Goal: Information Seeking & Learning: Learn about a topic

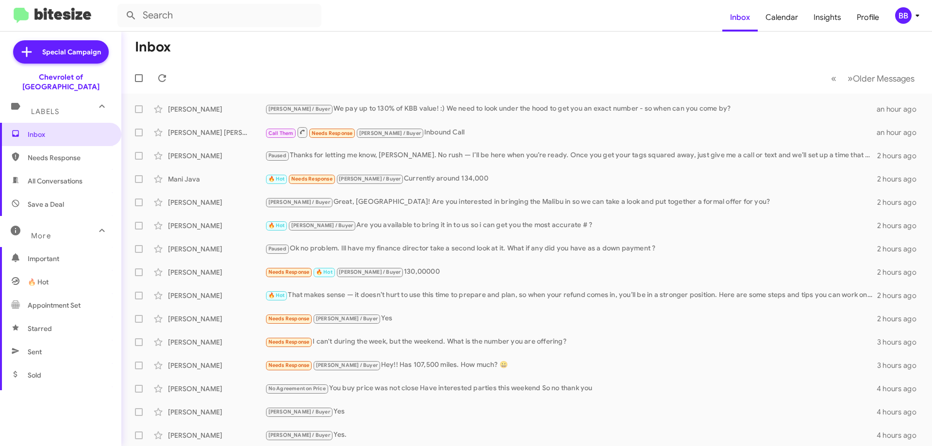
click at [65, 254] on span "Important" at bounding box center [60, 258] width 121 height 23
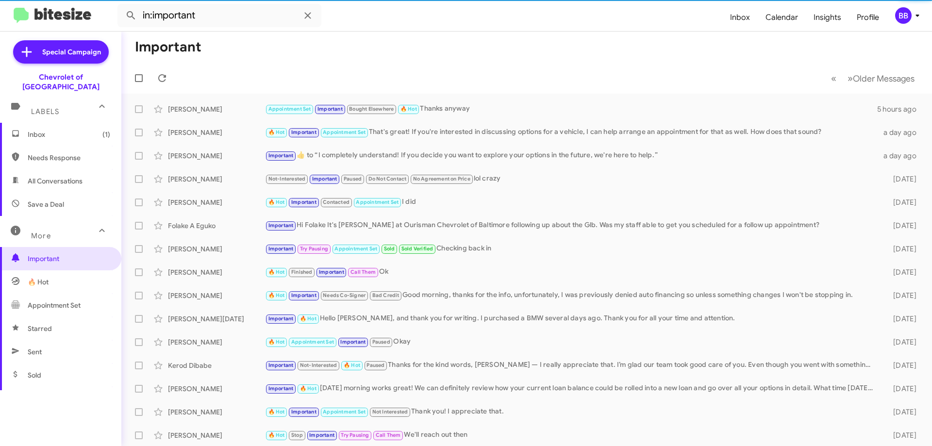
click at [62, 277] on span "🔥 Hot" at bounding box center [60, 281] width 121 height 23
type input "in:appointment"
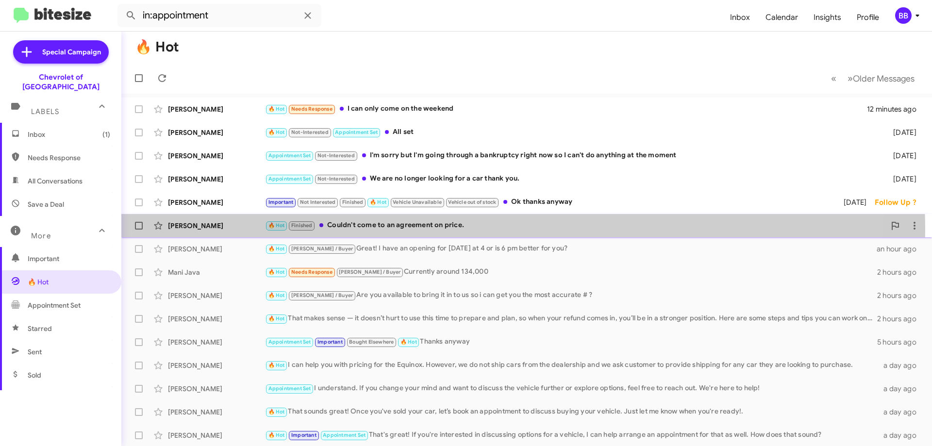
click at [411, 230] on div "🔥 Hot Finished Couldn't come to an agreement on price." at bounding box center [575, 225] width 621 height 11
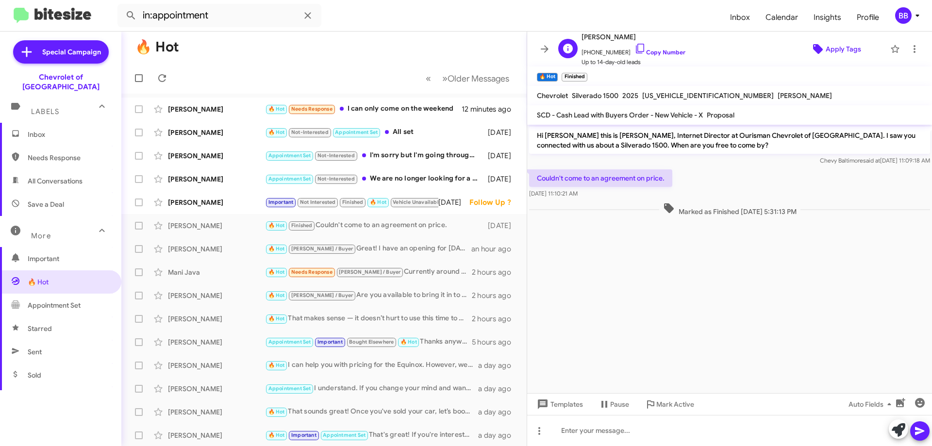
click at [838, 52] on span "Apply Tags" at bounding box center [843, 48] width 35 height 17
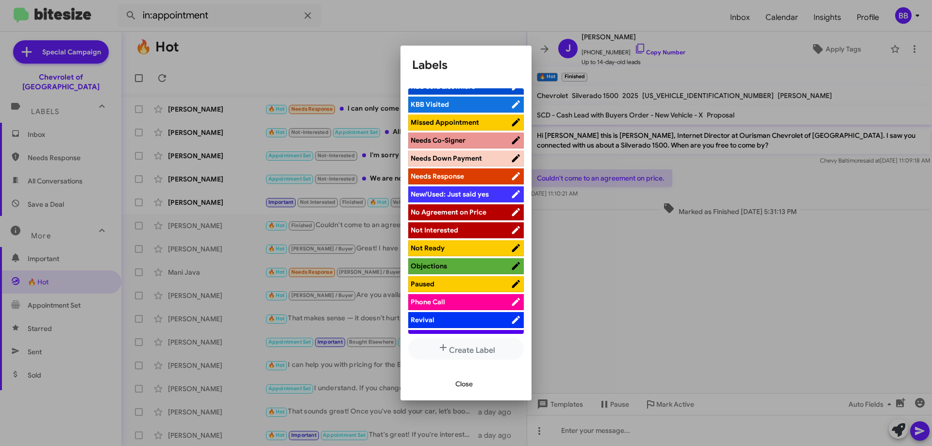
scroll to position [388, 0]
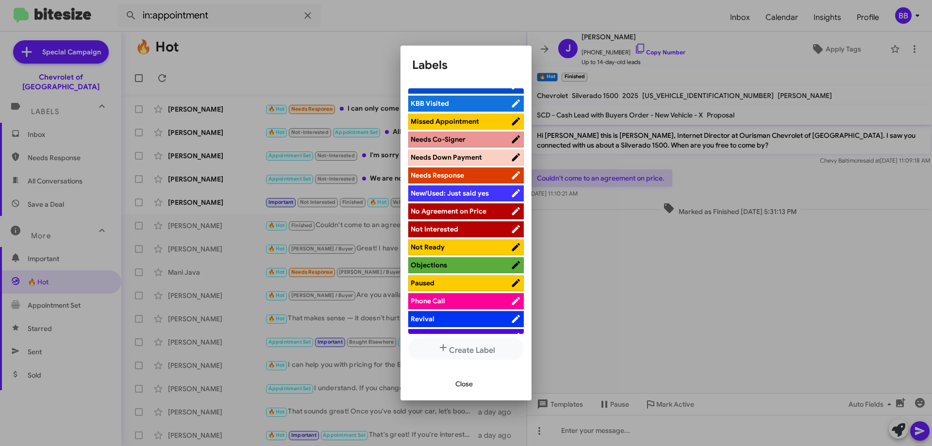
click at [468, 205] on li "No Agreement on Price" at bounding box center [466, 211] width 116 height 16
click at [479, 209] on span "No Agreement on Price" at bounding box center [449, 211] width 76 height 9
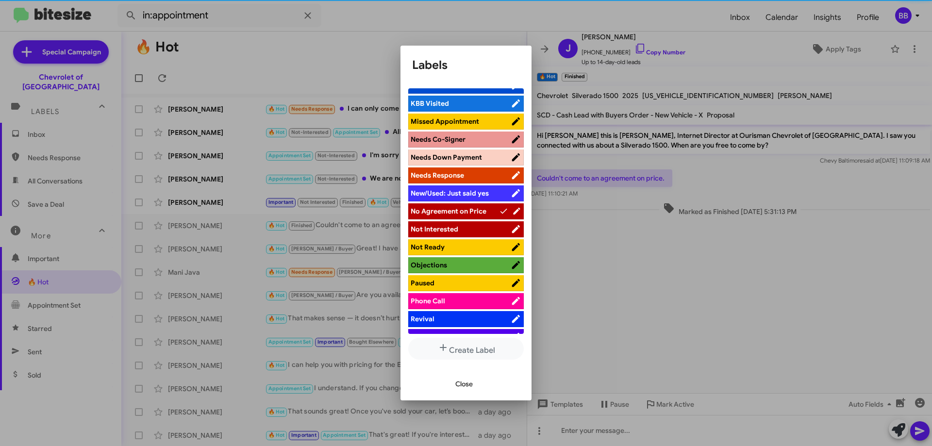
click at [470, 388] on span "Close" at bounding box center [464, 383] width 17 height 17
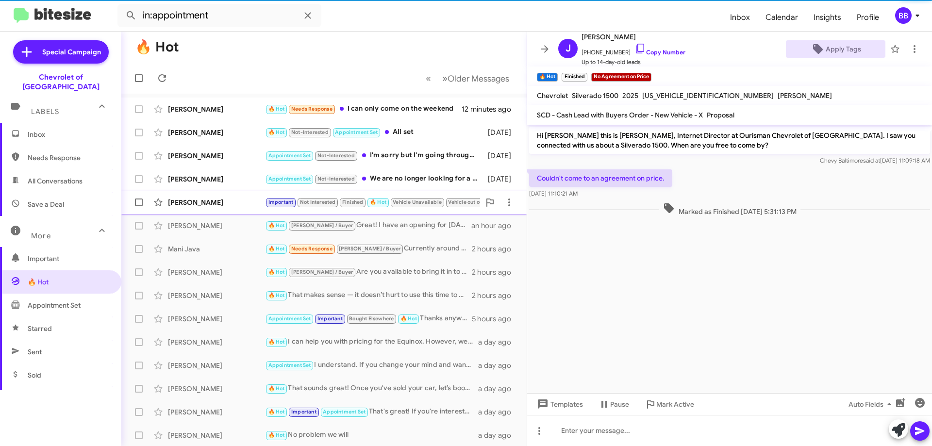
click at [403, 200] on span "Vehicle Unavailable" at bounding box center [417, 202] width 49 height 6
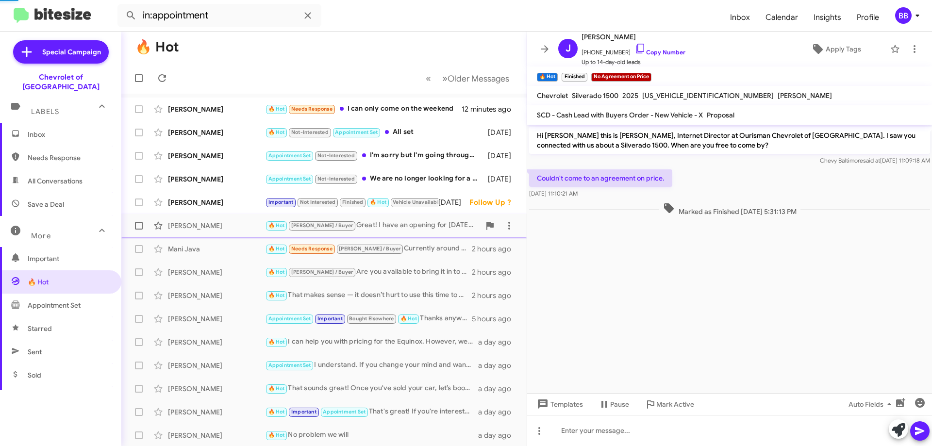
scroll to position [355, 0]
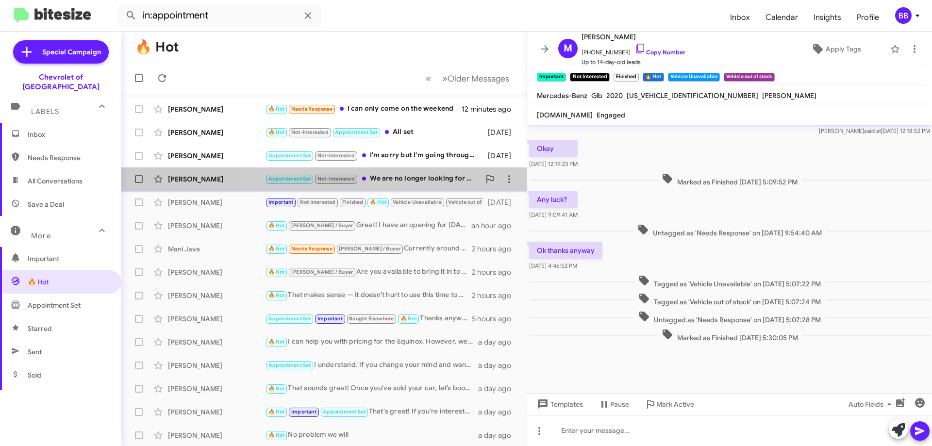
click at [391, 181] on div "Appointment Set Not-Interested We are no longer looking for a car thank you." at bounding box center [372, 178] width 215 height 11
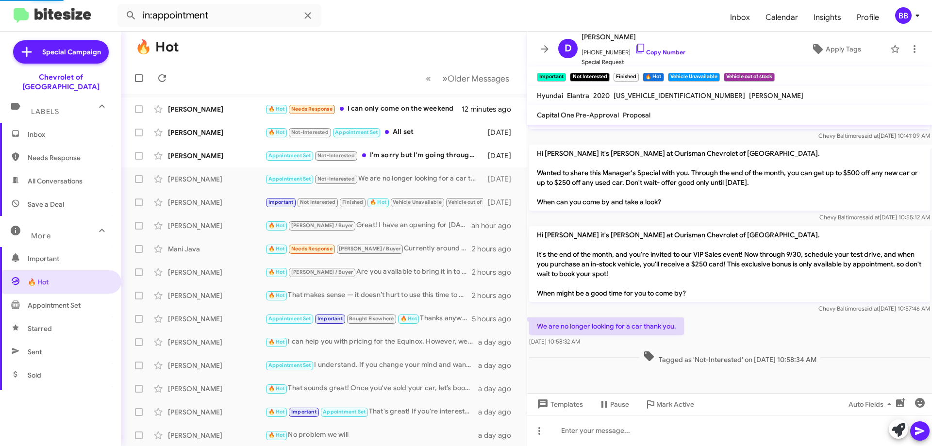
scroll to position [227, 0]
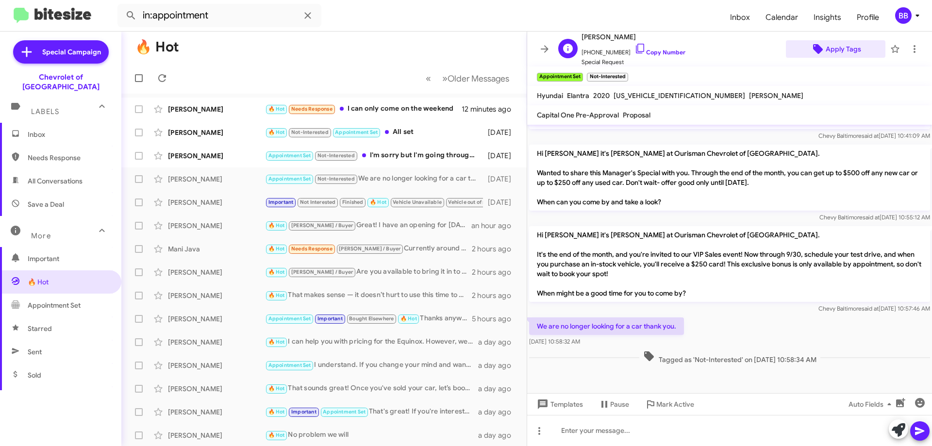
click at [836, 54] on span "Apply Tags" at bounding box center [843, 48] width 35 height 17
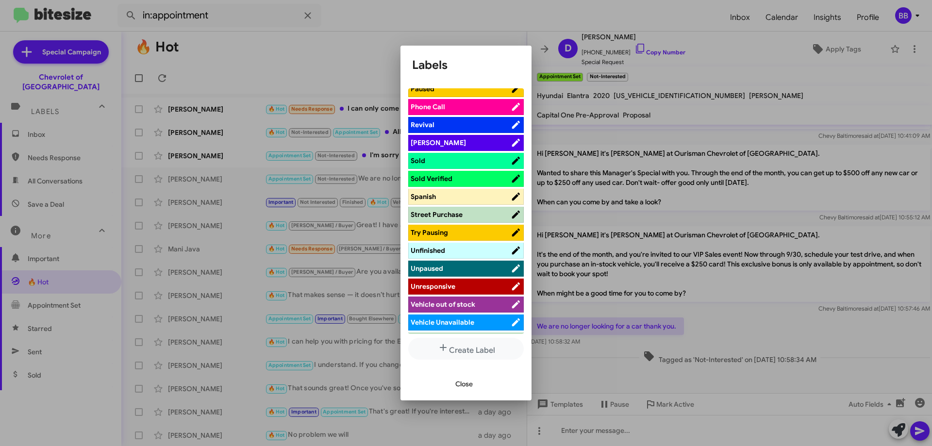
scroll to position [599, 0]
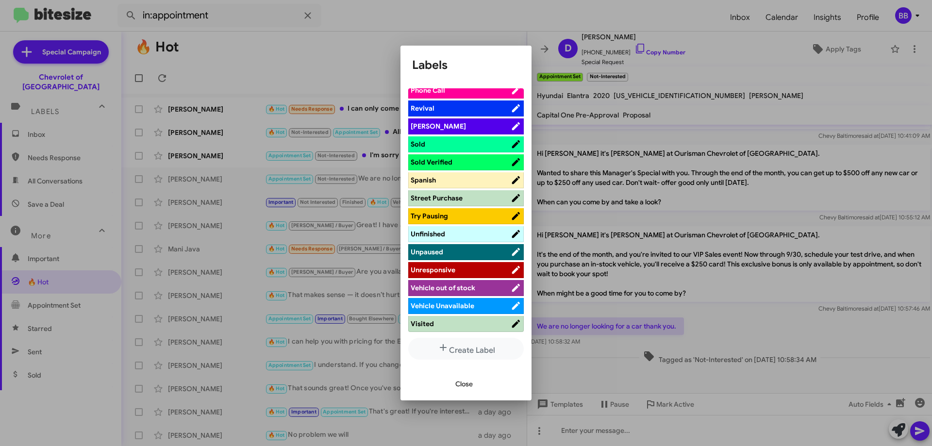
click at [462, 388] on span "Close" at bounding box center [464, 383] width 17 height 17
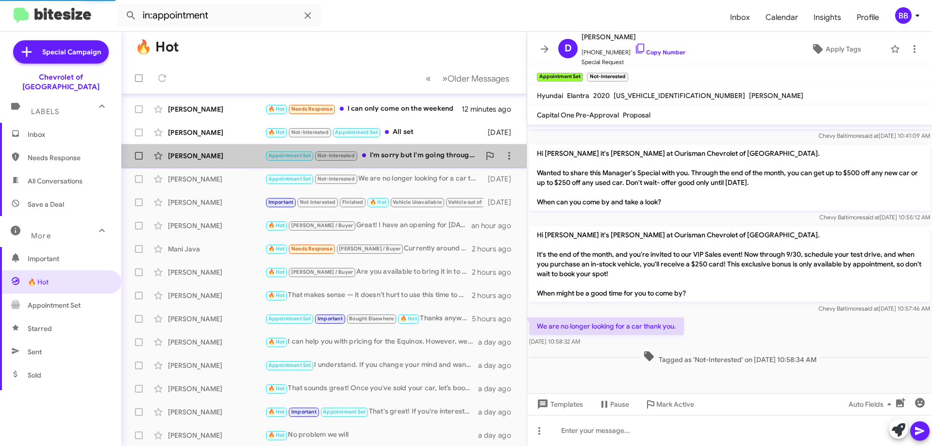
click at [385, 160] on mat-action-list "[PERSON_NAME] 🔥 Hot Needs Response I can only come on the weekend 12 minutes ag…" at bounding box center [323, 329] width 405 height 470
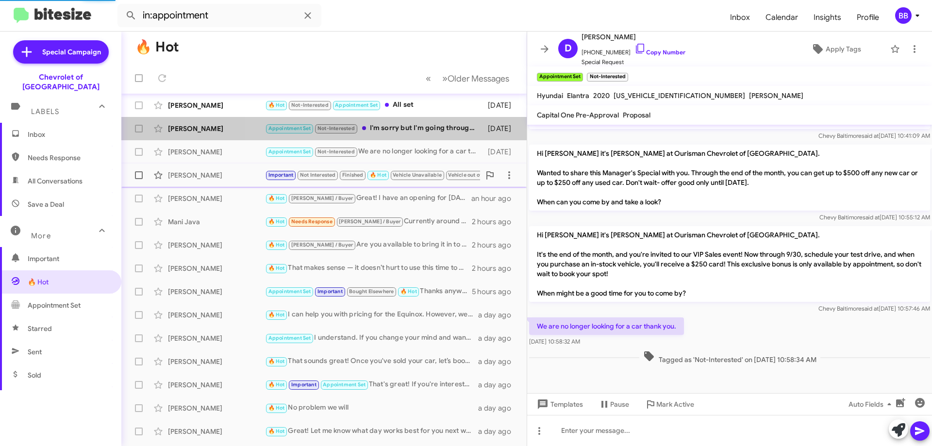
scroll to position [49, 0]
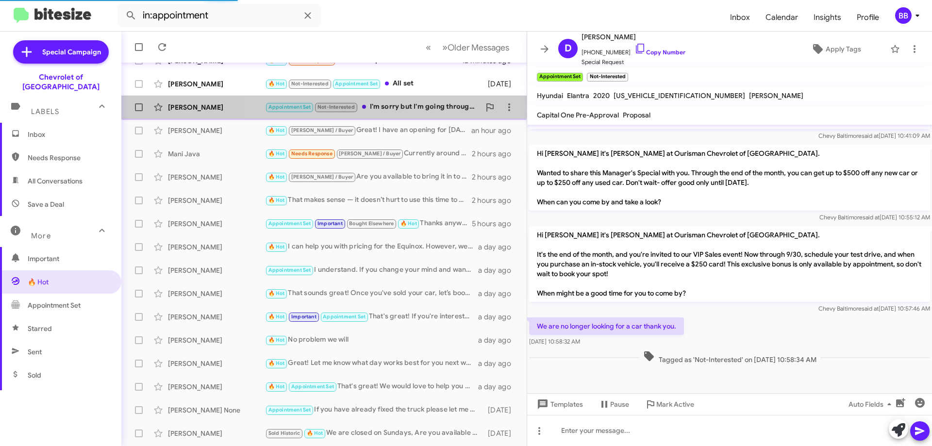
click at [404, 107] on div "Appointment Set Not-Interested I'm sorry but I'm going through a bankruptcy rig…" at bounding box center [372, 106] width 215 height 11
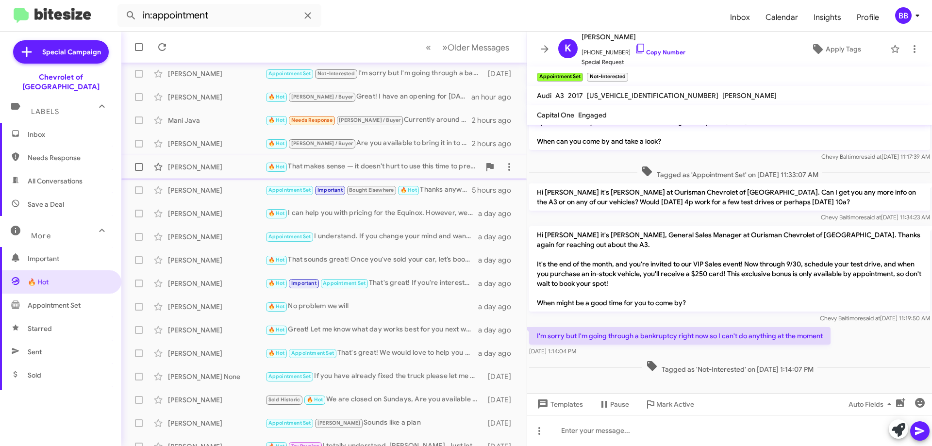
scroll to position [97, 0]
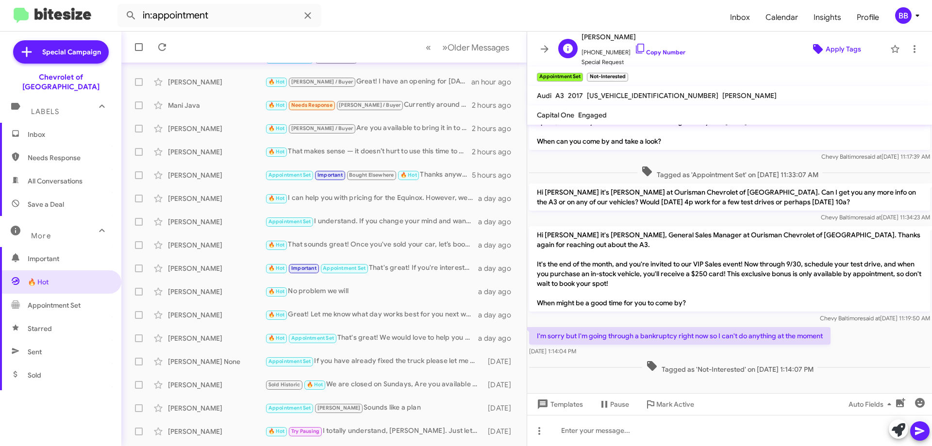
click at [819, 51] on span "Apply Tags" at bounding box center [836, 48] width 84 height 17
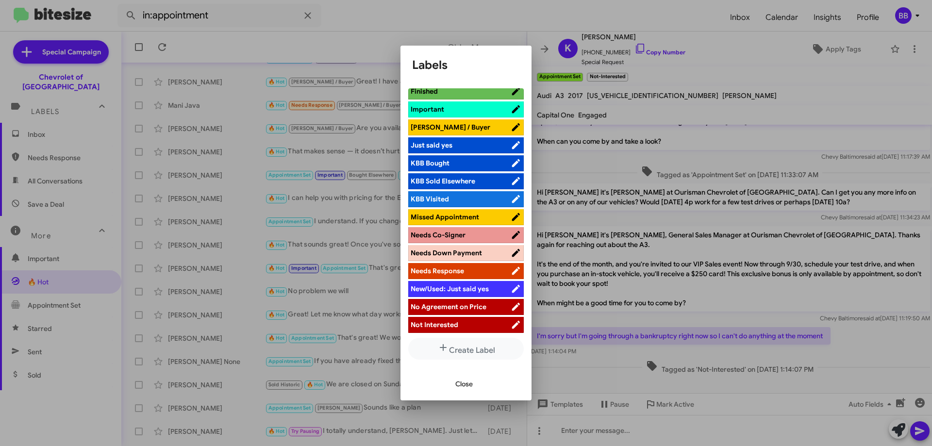
scroll to position [437, 0]
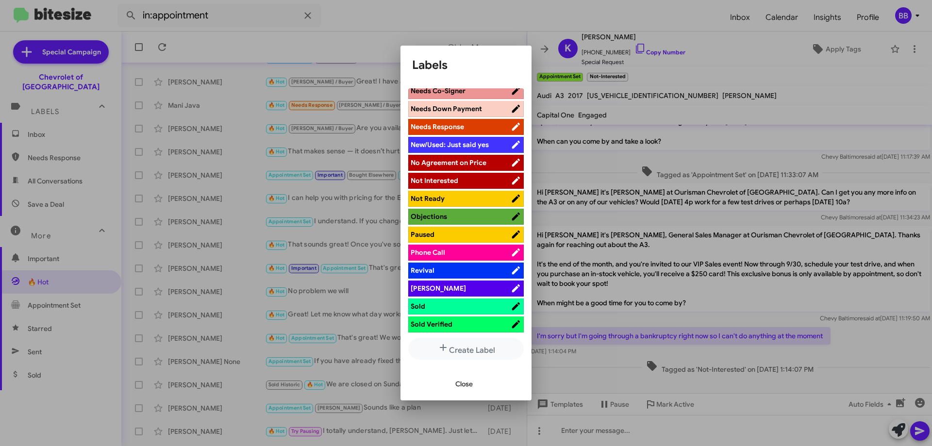
click at [478, 232] on span "Paused" at bounding box center [461, 235] width 100 height 10
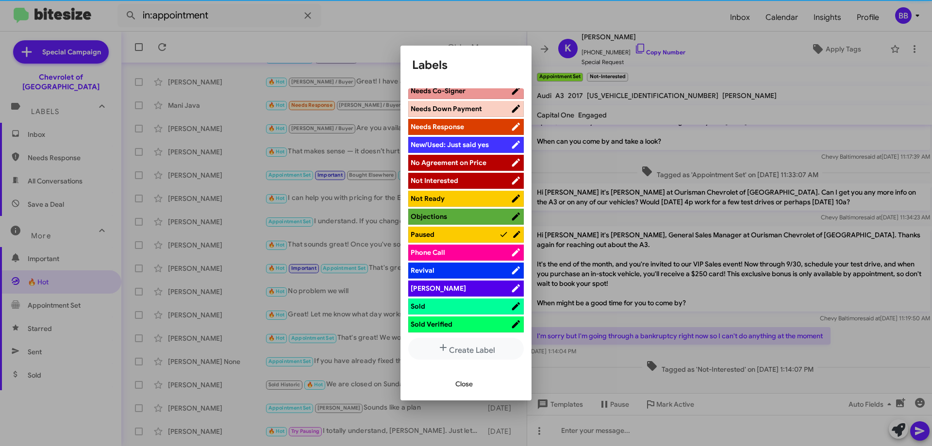
click at [467, 386] on span "Close" at bounding box center [464, 383] width 17 height 17
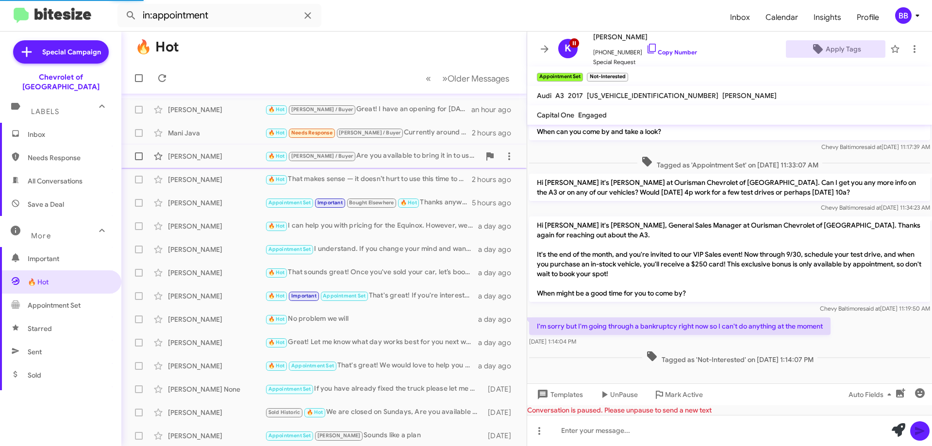
scroll to position [0, 0]
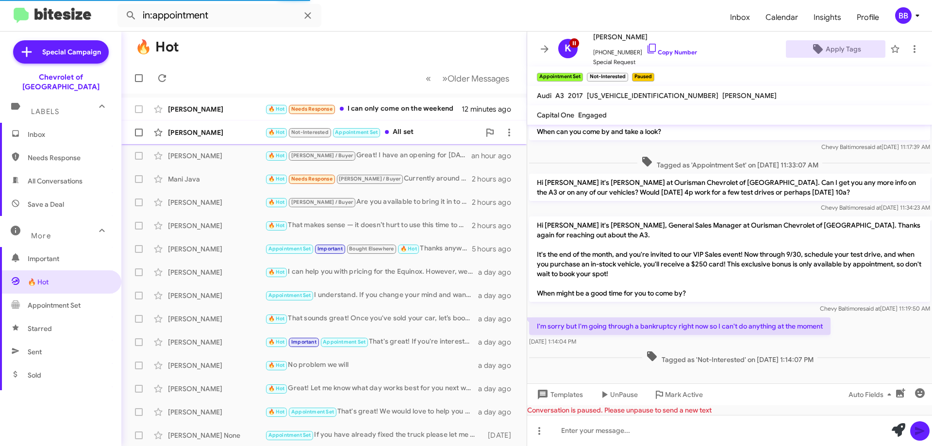
click at [416, 136] on div "🔥 Hot Not-Interested Appointment Set All set" at bounding box center [372, 132] width 215 height 11
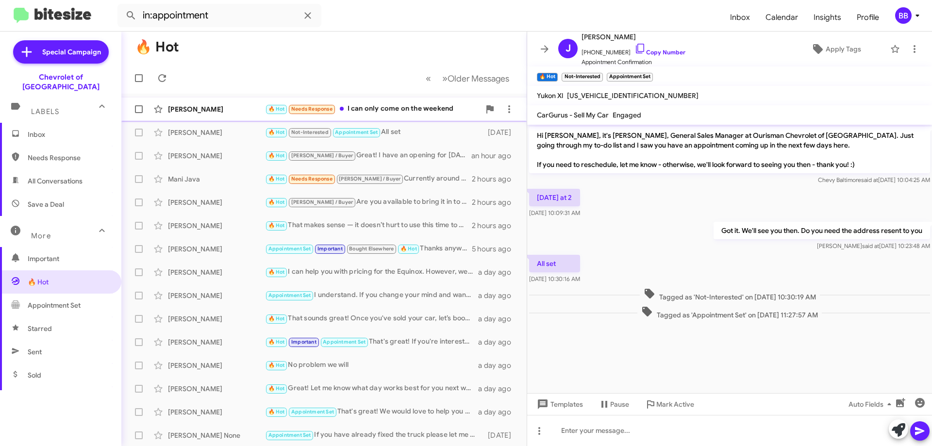
click at [409, 108] on div "🔥 Hot Needs Response I can only come on the weekend" at bounding box center [372, 108] width 215 height 11
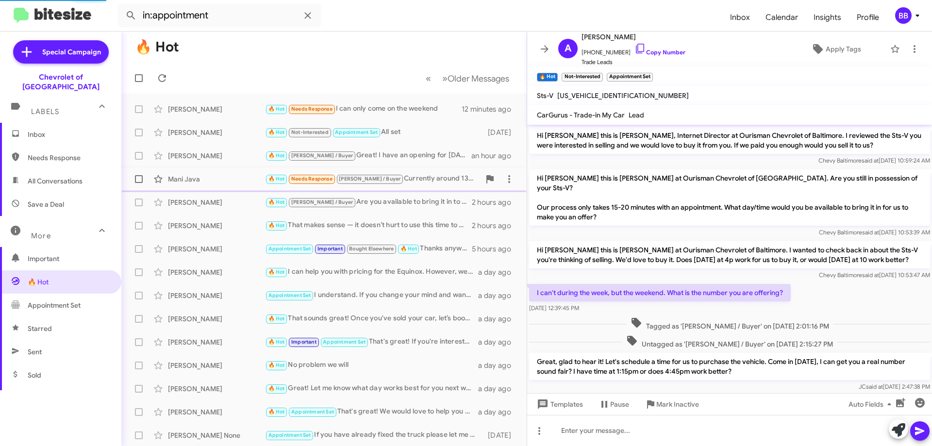
scroll to position [43, 0]
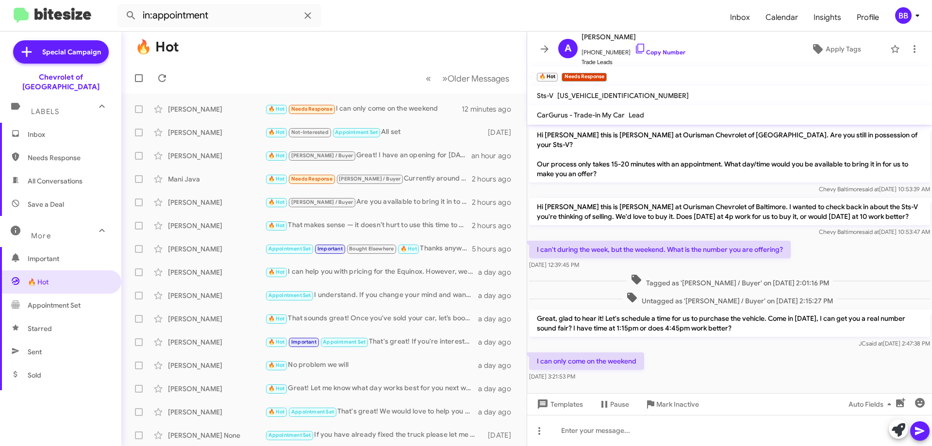
click at [58, 99] on div "Labels" at bounding box center [51, 108] width 86 height 18
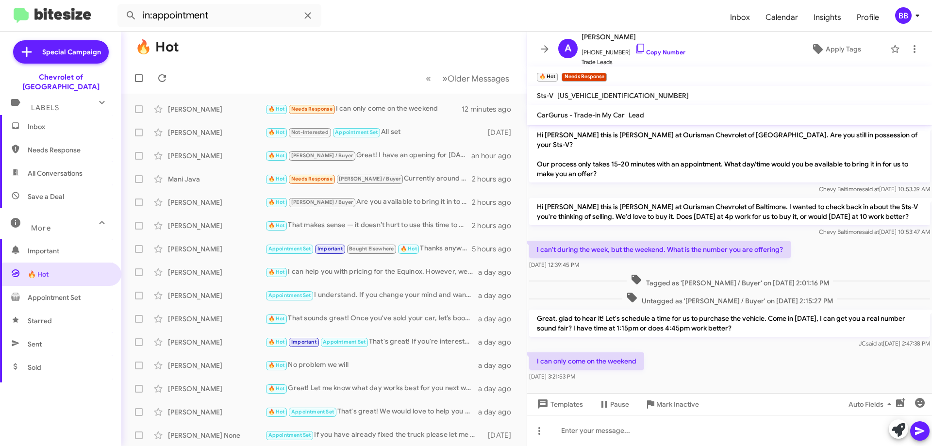
click at [60, 98] on div "Labels" at bounding box center [51, 104] width 86 height 18
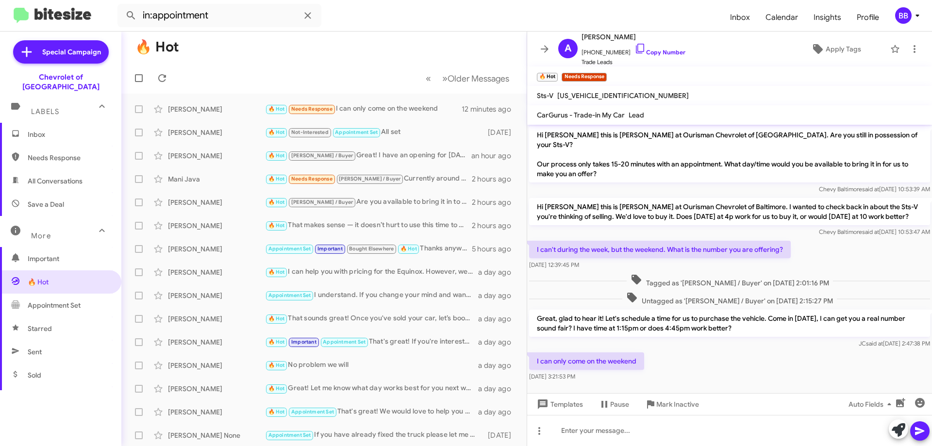
click at [59, 130] on span "Inbox" at bounding box center [69, 135] width 83 height 10
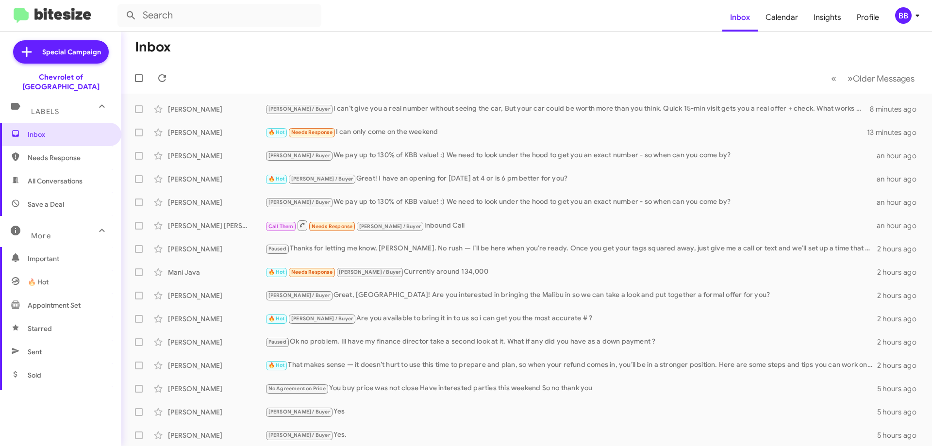
click at [66, 153] on span "Needs Response" at bounding box center [69, 158] width 83 height 10
type input "in:needs-response"
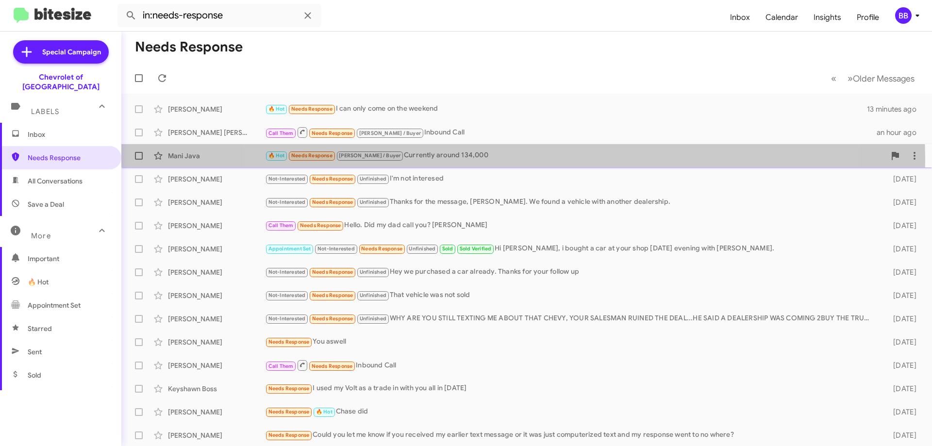
click at [523, 159] on div "🔥 Hot Needs Response [PERSON_NAME] / Buyer Currently around 134,000" at bounding box center [575, 155] width 621 height 11
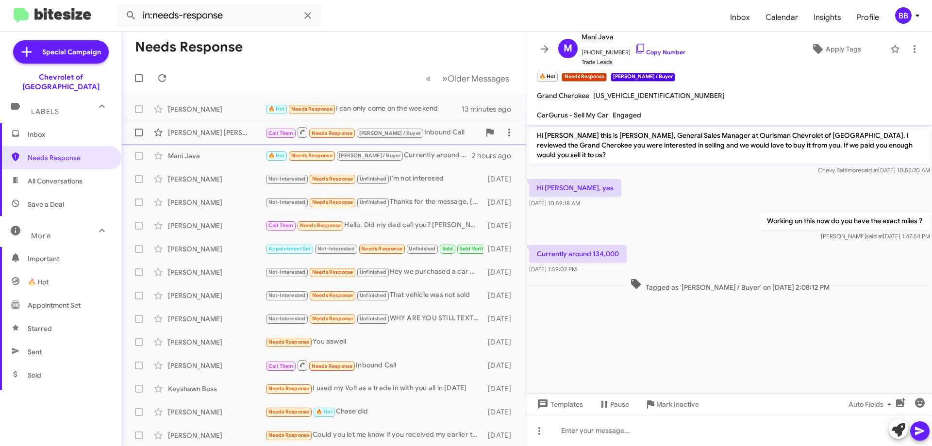
click at [411, 136] on div "Call Them Needs Response [PERSON_NAME] / Buyer Inbound Call" at bounding box center [372, 132] width 215 height 12
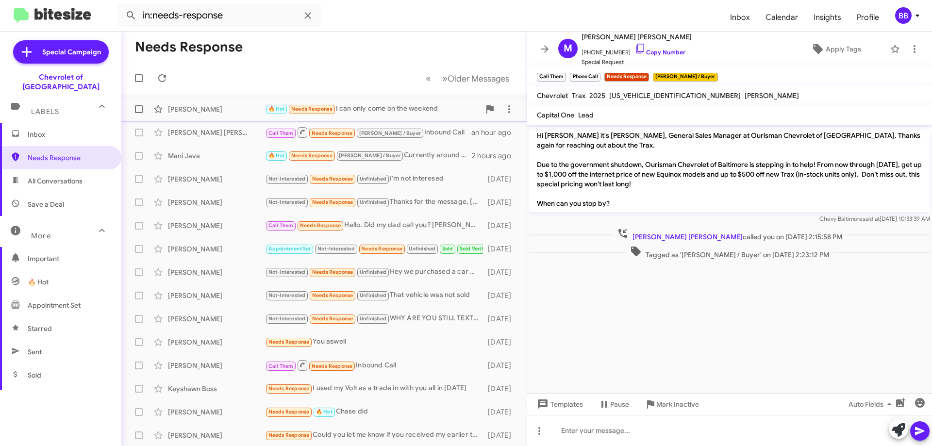
click at [413, 105] on div "🔥 Hot Needs Response I can only come on the weekend" at bounding box center [372, 108] width 215 height 11
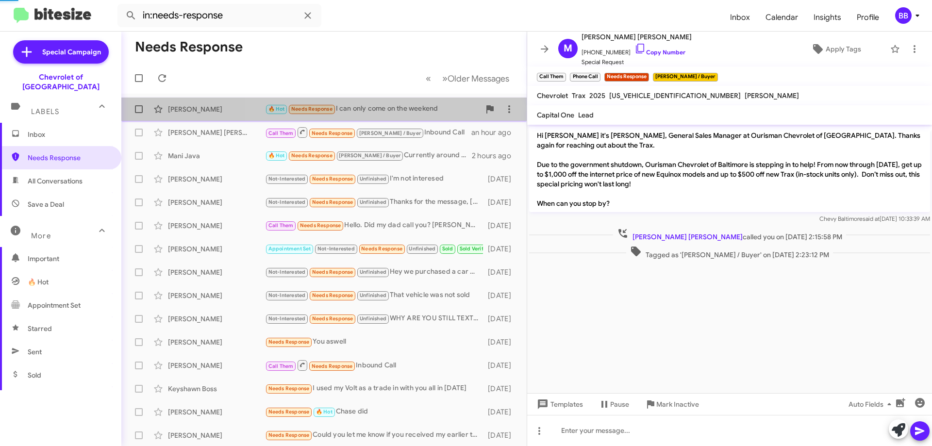
scroll to position [43, 0]
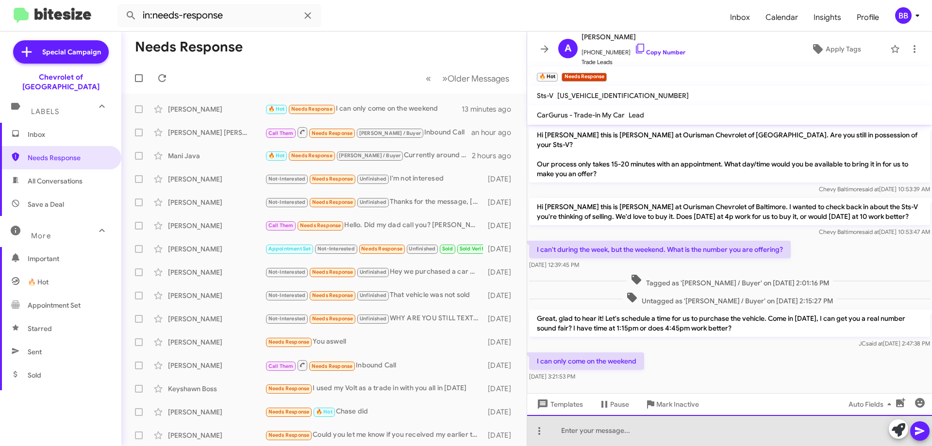
drag, startPoint x: 613, startPoint y: 433, endPoint x: 620, endPoint y: 429, distance: 7.8
click at [614, 433] on div at bounding box center [729, 430] width 405 height 31
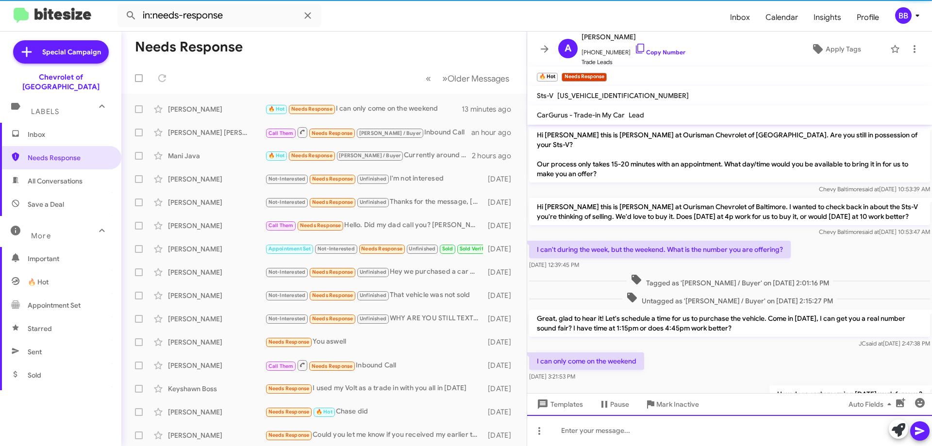
scroll to position [79, 0]
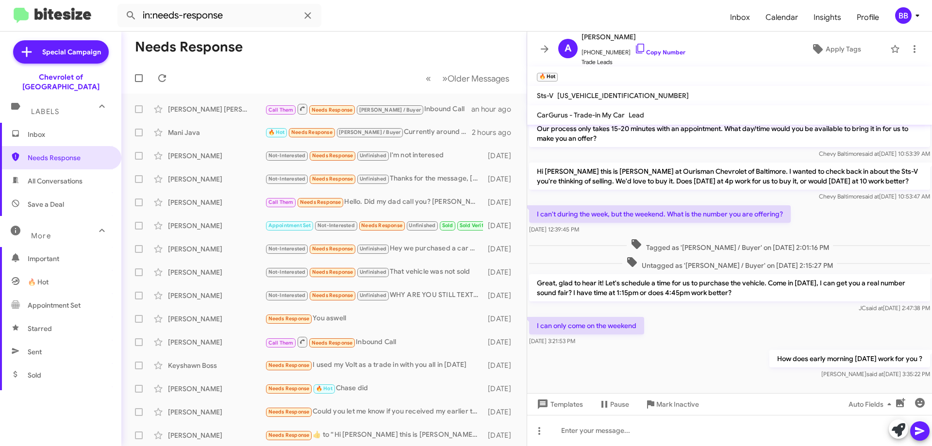
click at [48, 130] on span "Inbox" at bounding box center [69, 135] width 83 height 10
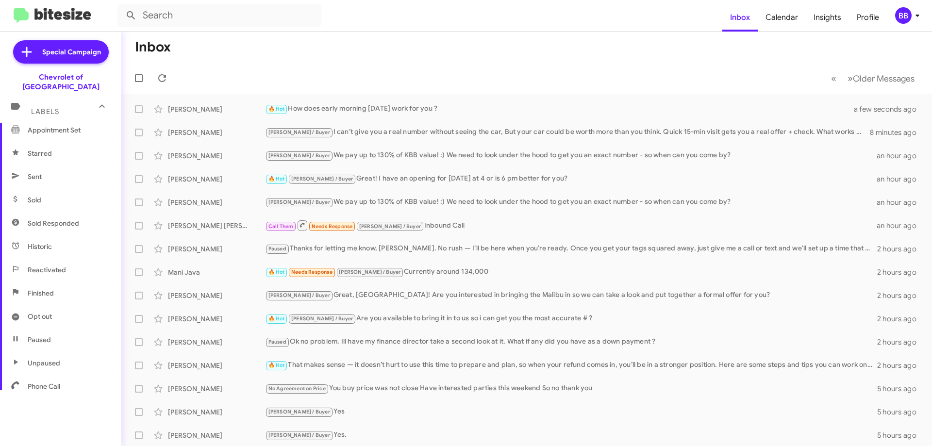
scroll to position [191, 0]
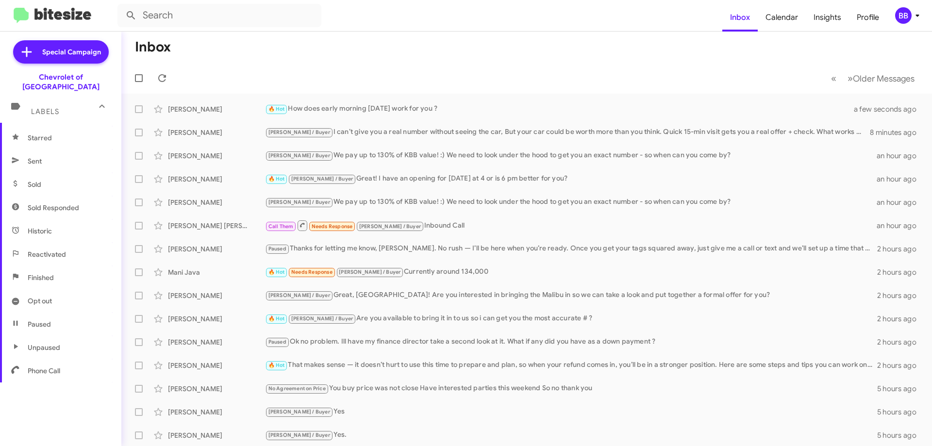
click at [75, 316] on span "Paused" at bounding box center [60, 324] width 121 height 23
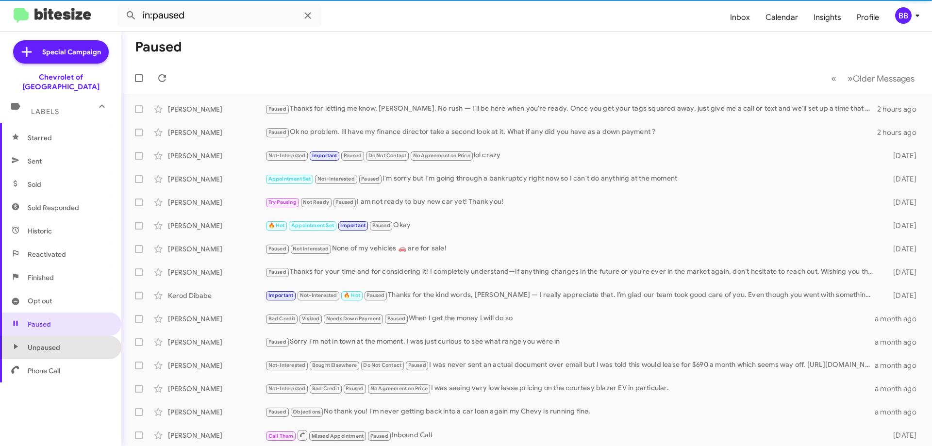
click at [71, 336] on span "Unpaused" at bounding box center [60, 347] width 121 height 23
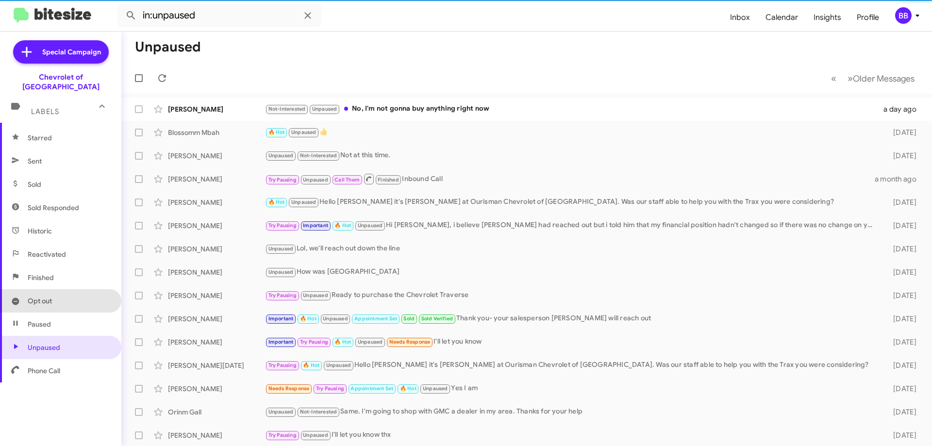
click at [68, 295] on span "Opt out" at bounding box center [60, 300] width 121 height 23
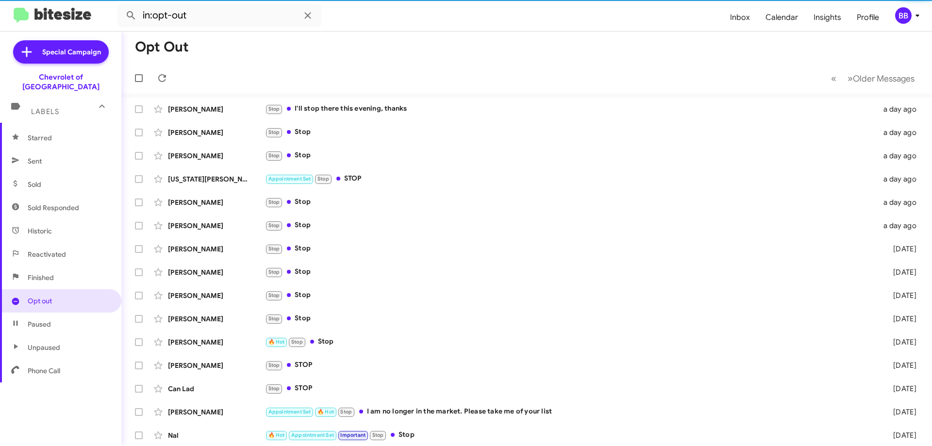
click at [70, 269] on span "Finished" at bounding box center [60, 277] width 121 height 23
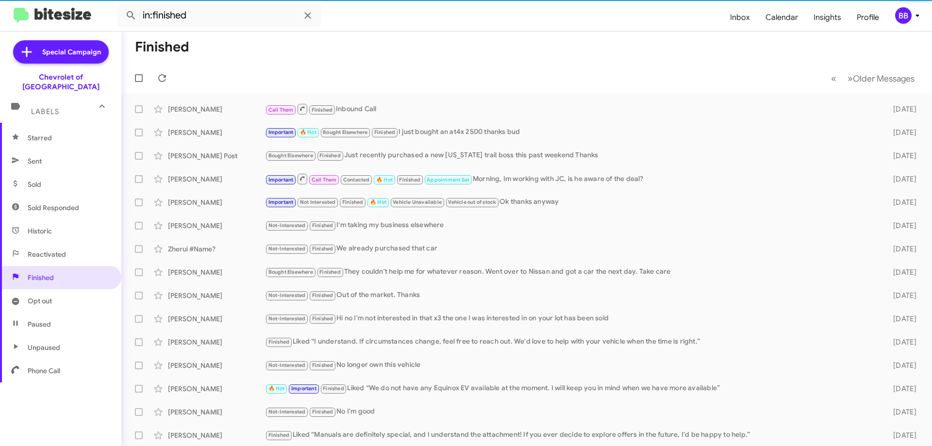
click at [72, 244] on span "Reactivated" at bounding box center [60, 254] width 121 height 23
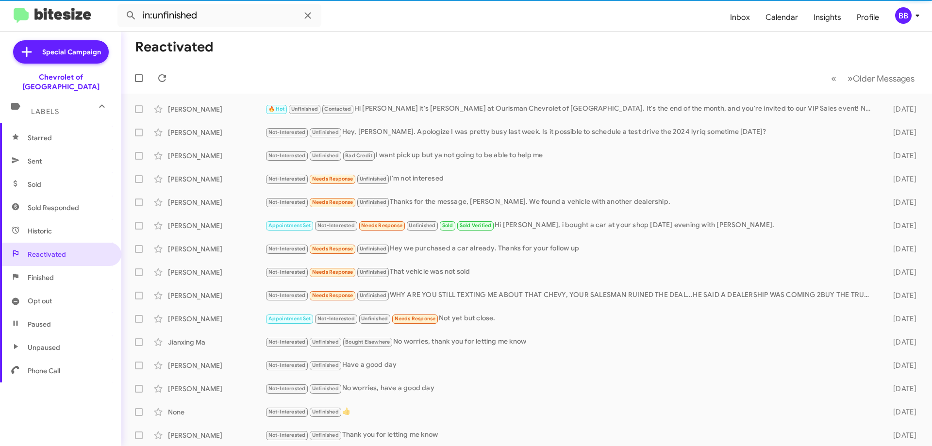
click at [70, 222] on span "Historic" at bounding box center [60, 231] width 121 height 23
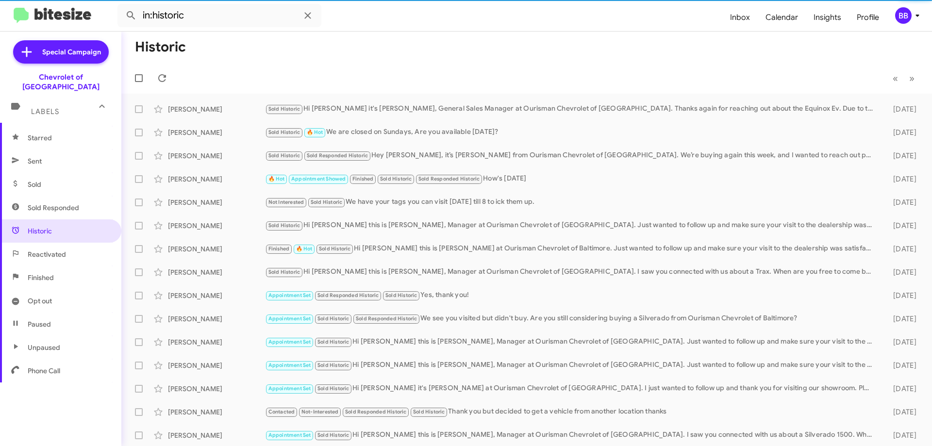
click at [72, 203] on span "Sold Responded" at bounding box center [53, 208] width 51 height 10
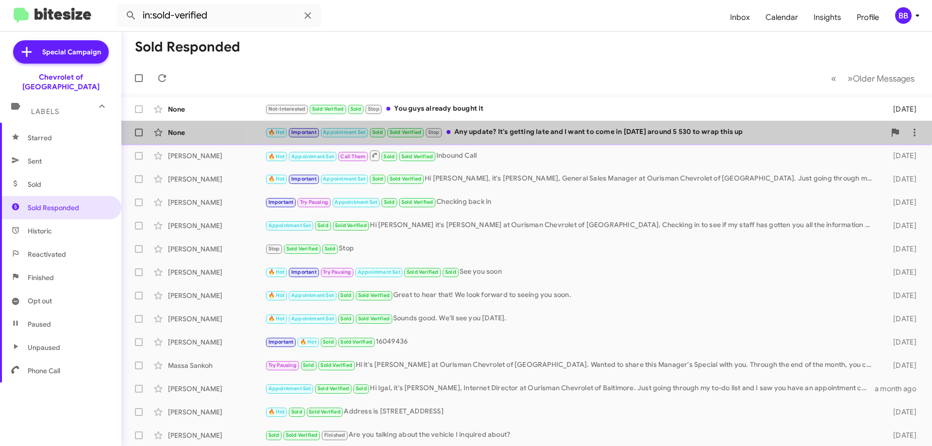
click at [558, 137] on div "🔥 Hot Important Appointment Set Sold Sold Verified Stop Any update? It's gettin…" at bounding box center [575, 132] width 621 height 11
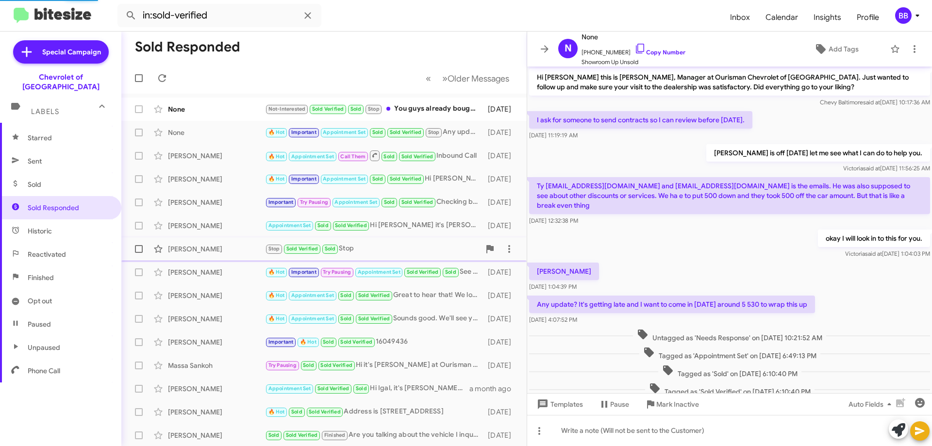
scroll to position [52, 0]
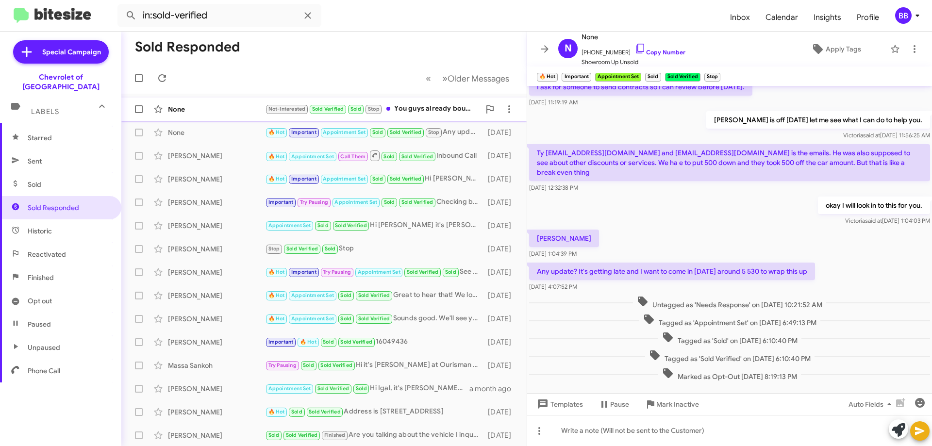
click at [443, 109] on div "Not-Interested Sold Verified Sold Stop You guys already bought it" at bounding box center [372, 108] width 215 height 11
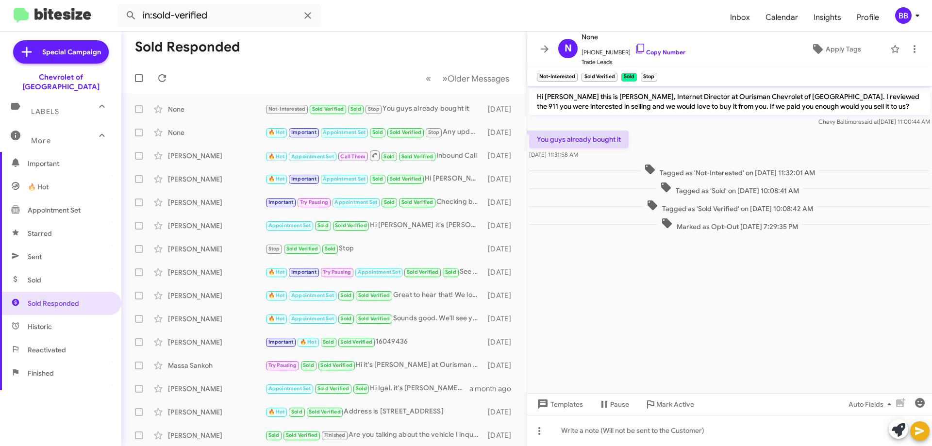
scroll to position [94, 0]
click at [43, 278] on span "Sold" at bounding box center [60, 281] width 121 height 23
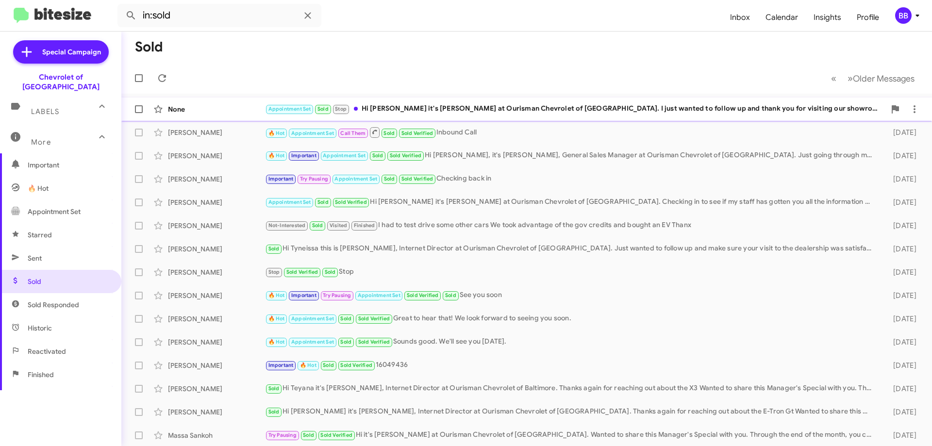
click at [475, 108] on div "Appointment Set Sold Stop Hi [PERSON_NAME] it's [PERSON_NAME] at Ourisman Chevr…" at bounding box center [575, 108] width 621 height 11
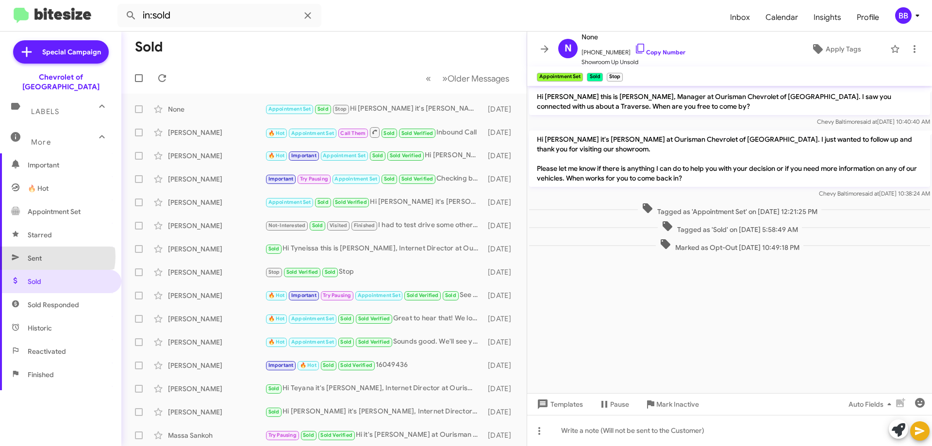
click at [54, 247] on span "Sent" at bounding box center [60, 258] width 121 height 23
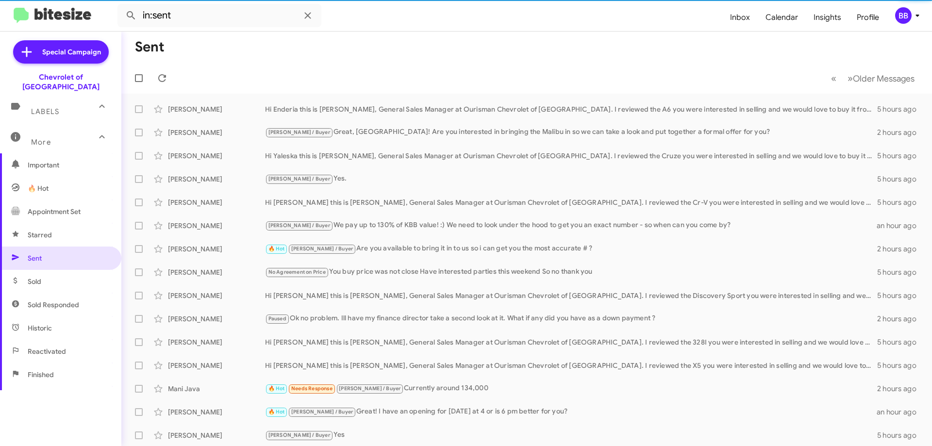
click at [60, 223] on span "Starred" at bounding box center [60, 234] width 121 height 23
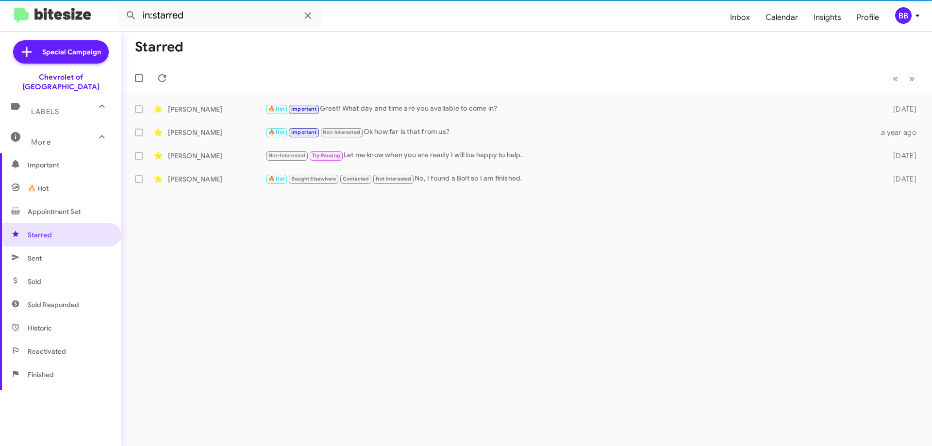
click at [66, 207] on span "Appointment Set" at bounding box center [60, 211] width 121 height 23
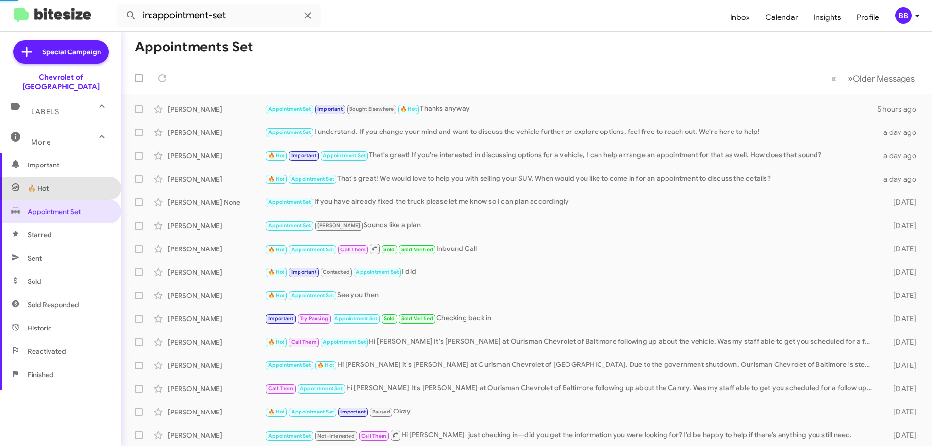
click at [68, 182] on span "🔥 Hot" at bounding box center [60, 188] width 121 height 23
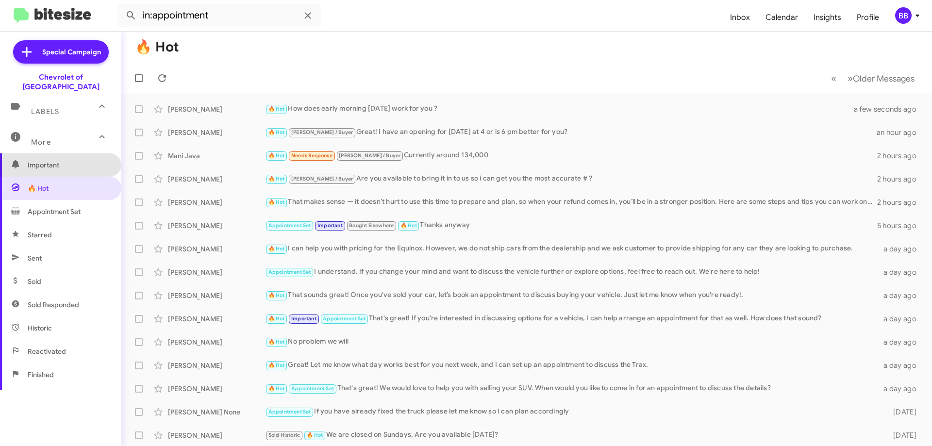
click at [66, 160] on span "Important" at bounding box center [69, 165] width 83 height 10
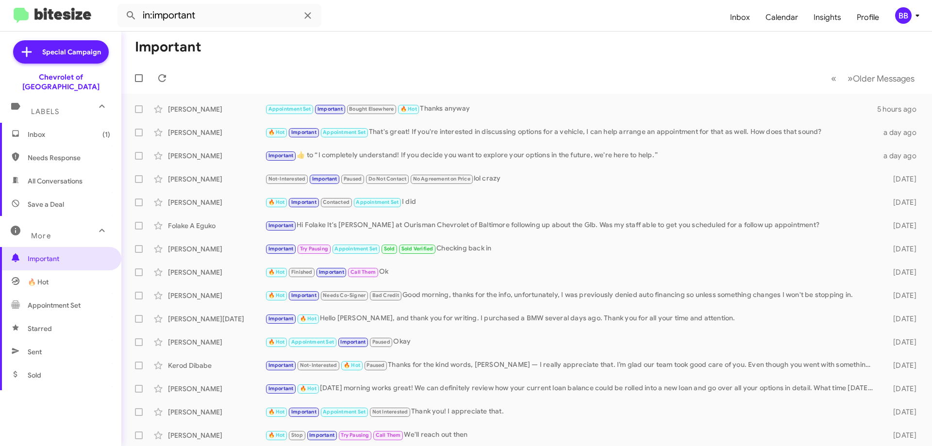
click at [65, 193] on span "Save a Deal" at bounding box center [60, 204] width 121 height 23
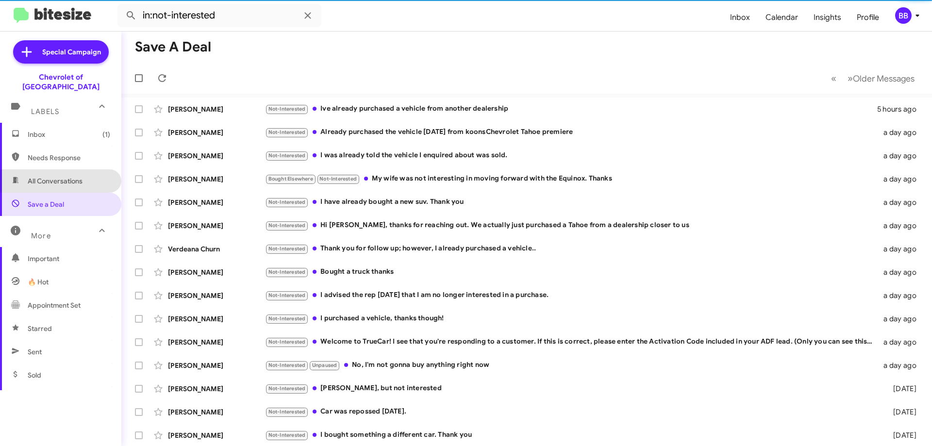
click at [74, 176] on span "All Conversations" at bounding box center [55, 181] width 55 height 10
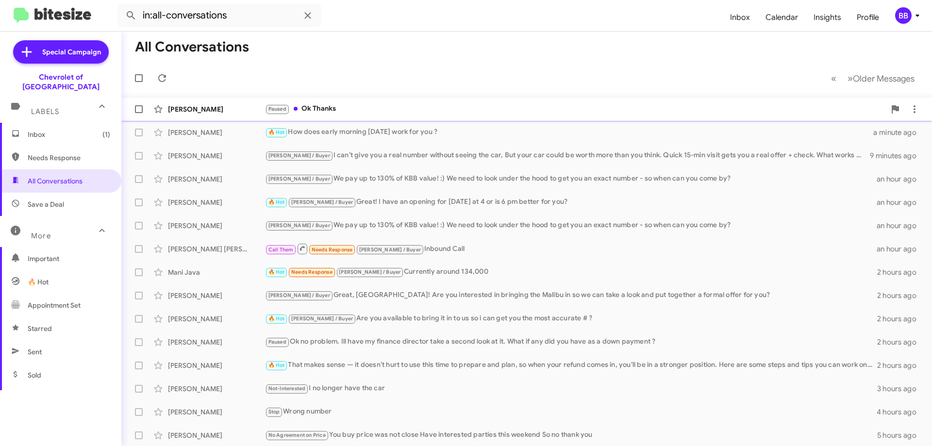
click at [395, 107] on div "Paused Ok Thanks" at bounding box center [575, 108] width 621 height 11
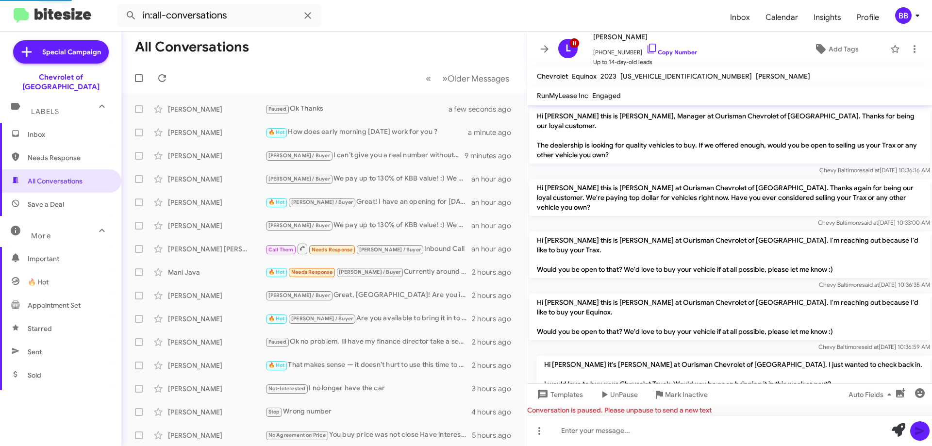
scroll to position [519, 0]
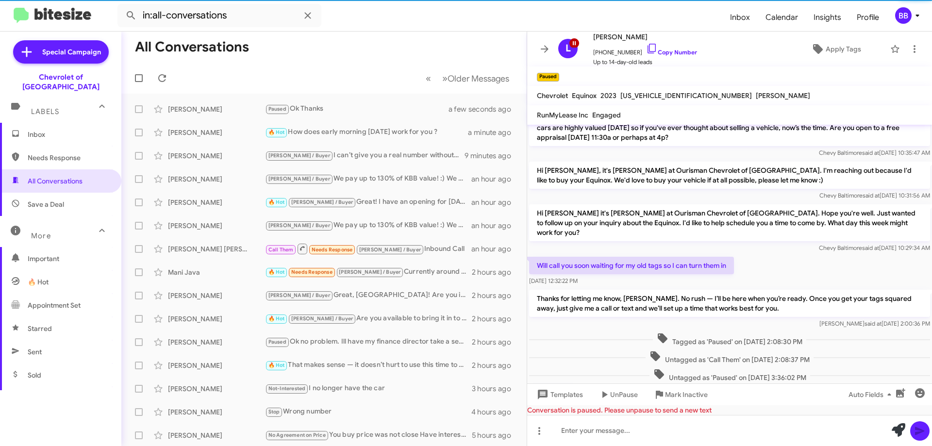
click at [56, 153] on span "Needs Response" at bounding box center [60, 157] width 121 height 23
type input "in:needs-response"
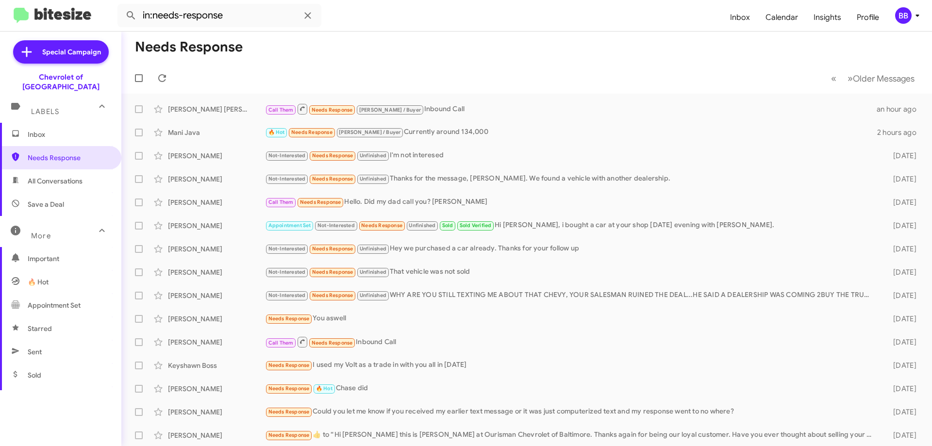
click at [60, 130] on span "Inbox" at bounding box center [69, 135] width 83 height 10
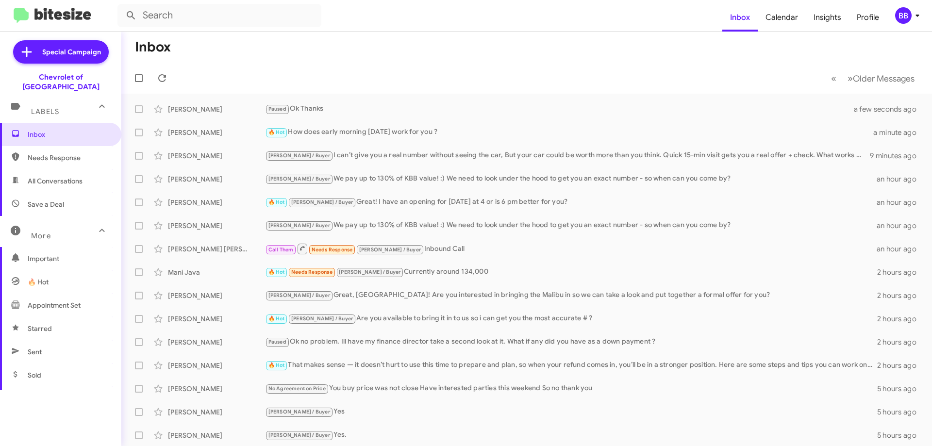
click at [47, 153] on span "Needs Response" at bounding box center [69, 158] width 83 height 10
type input "in:needs-response"
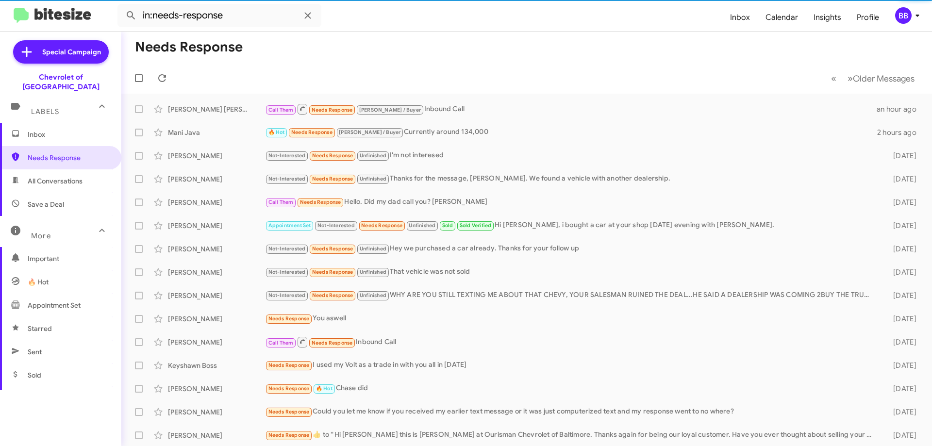
click at [62, 123] on span "Inbox" at bounding box center [60, 134] width 121 height 23
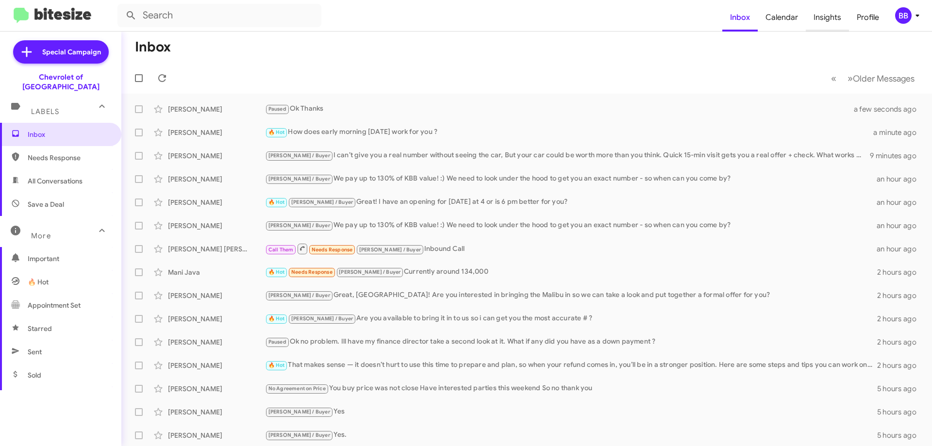
click at [821, 26] on span "Insights" at bounding box center [827, 17] width 43 height 28
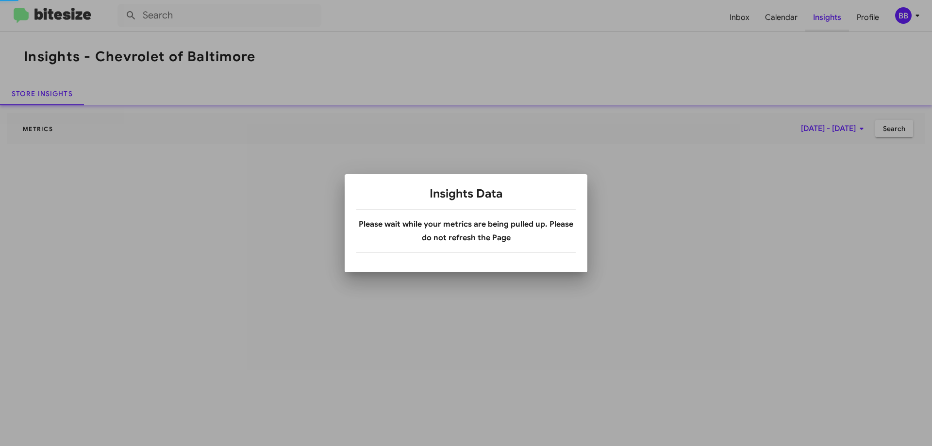
click at [839, 15] on div at bounding box center [466, 223] width 932 height 446
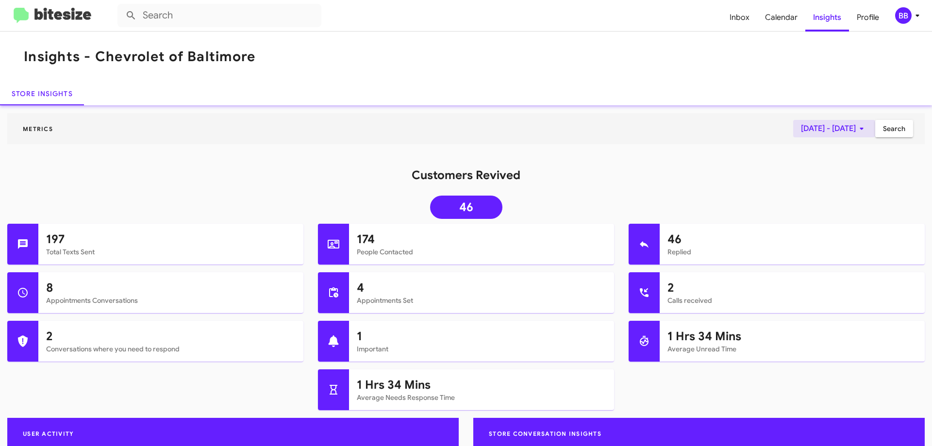
click at [832, 128] on span "[DATE] - [DATE]" at bounding box center [834, 128] width 67 height 17
click at [844, 163] on button "Previous month" at bounding box center [836, 161] width 19 height 19
click at [757, 222] on div "1" at bounding box center [757, 224] width 17 height 17
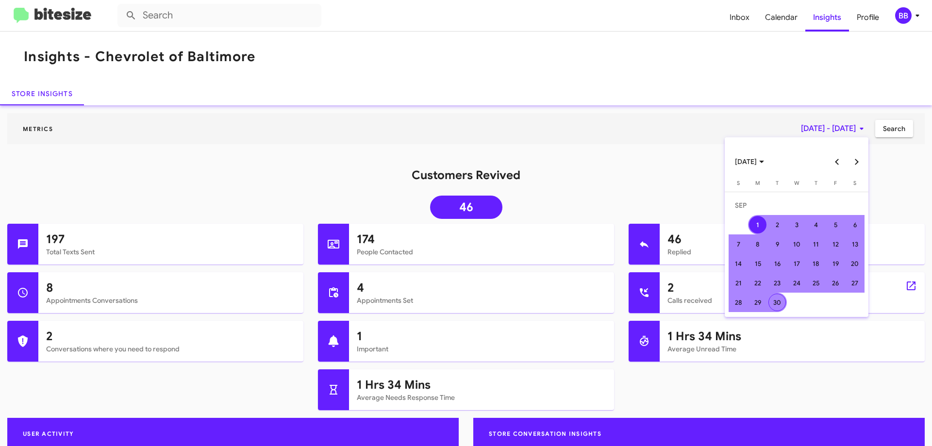
click at [785, 304] on div "30" at bounding box center [777, 302] width 17 height 17
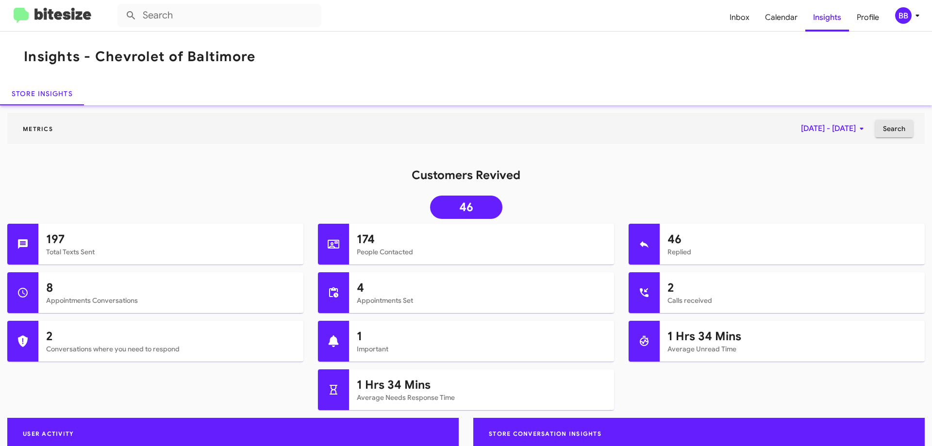
click at [887, 133] on span "Search" at bounding box center [894, 128] width 22 height 17
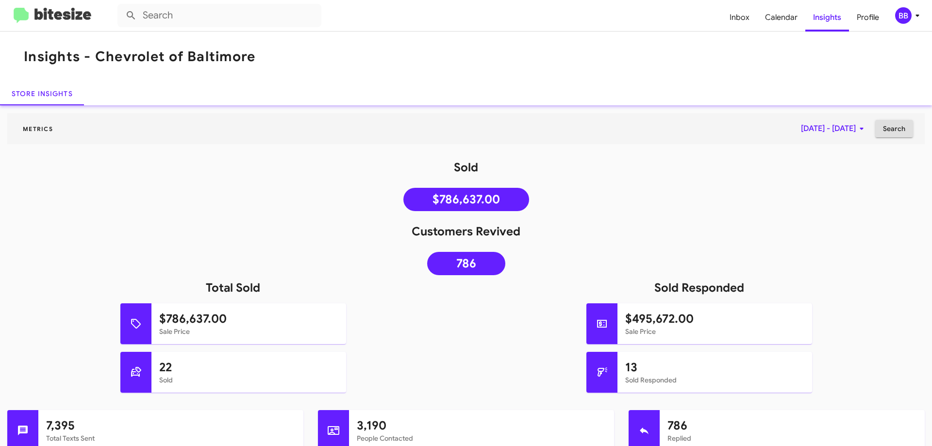
click at [844, 132] on span "[DATE] - [DATE]" at bounding box center [834, 128] width 67 height 17
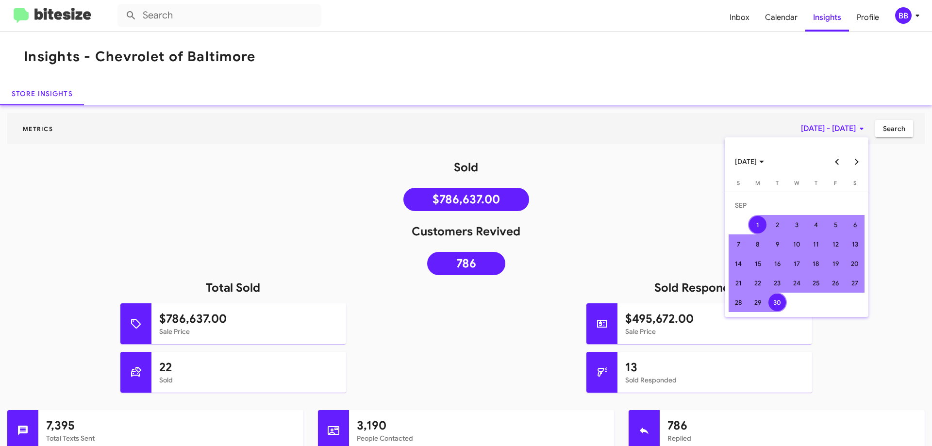
click at [837, 160] on button "Previous month" at bounding box center [836, 161] width 19 height 19
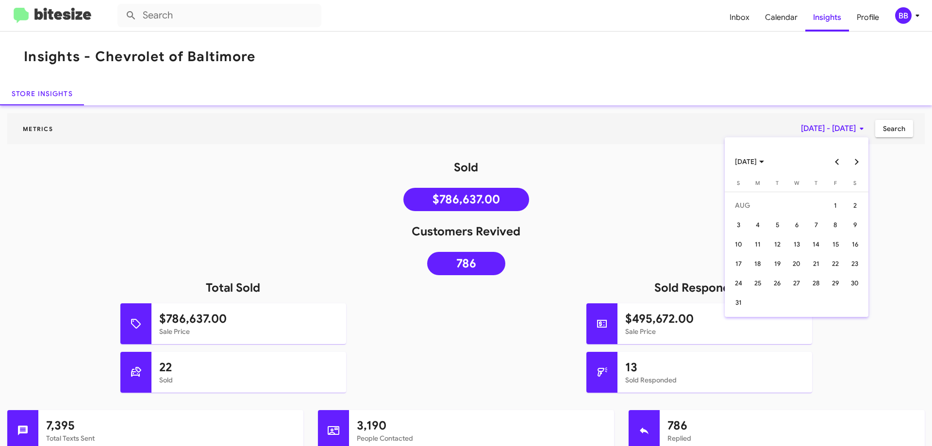
click at [837, 160] on button "Previous month" at bounding box center [836, 161] width 19 height 19
click at [779, 224] on div "1" at bounding box center [777, 224] width 17 height 17
click at [864, 163] on button "Next month" at bounding box center [856, 161] width 19 height 19
click at [856, 163] on button "Next month" at bounding box center [856, 161] width 19 height 19
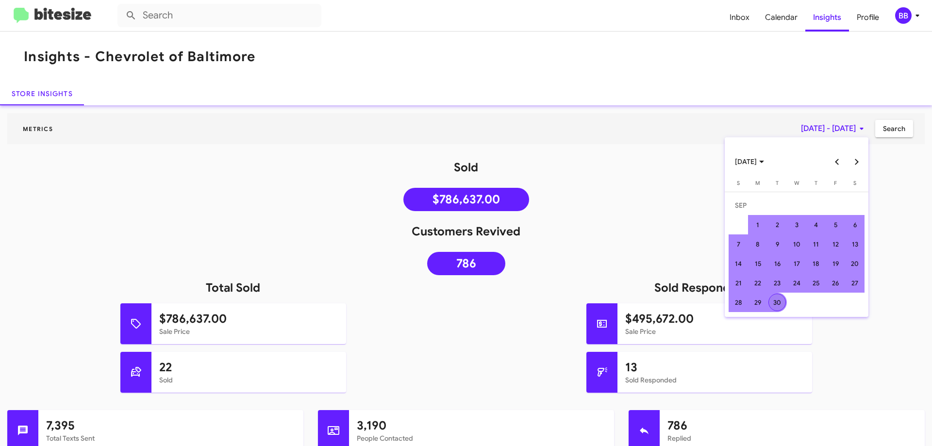
click at [785, 302] on div "30" at bounding box center [777, 302] width 17 height 17
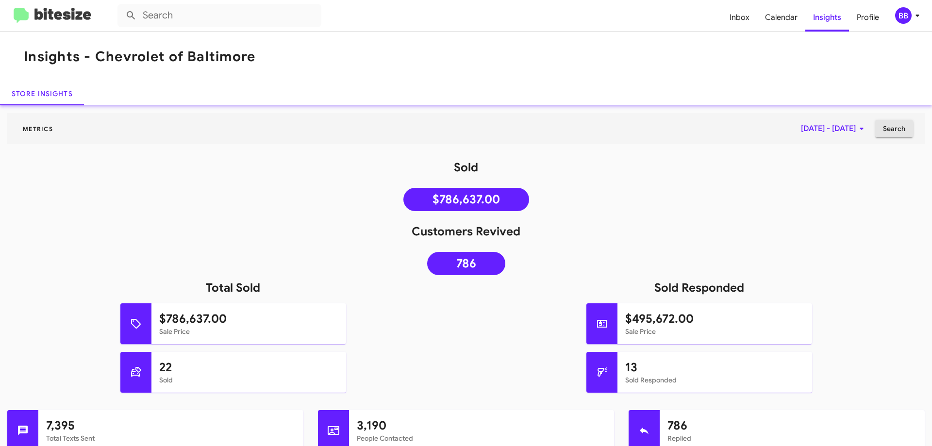
click at [897, 130] on span "Search" at bounding box center [894, 128] width 22 height 17
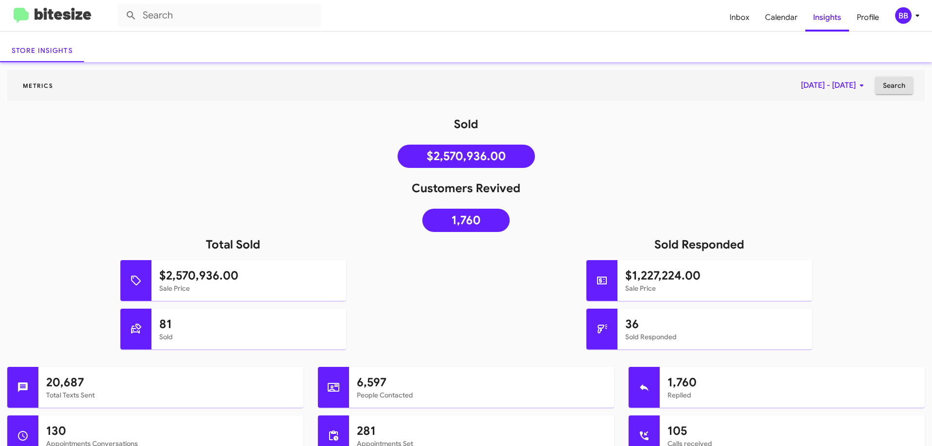
scroll to position [194, 0]
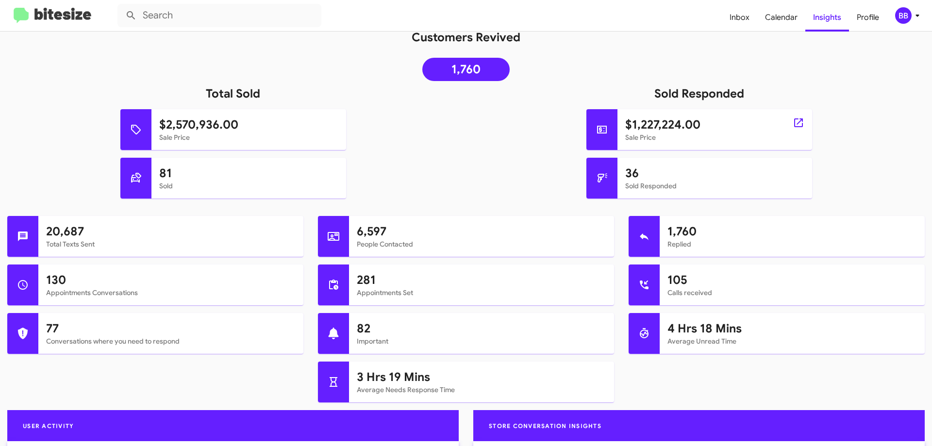
click at [772, 116] on div "$1,227,224.00 Sale Price" at bounding box center [715, 129] width 195 height 41
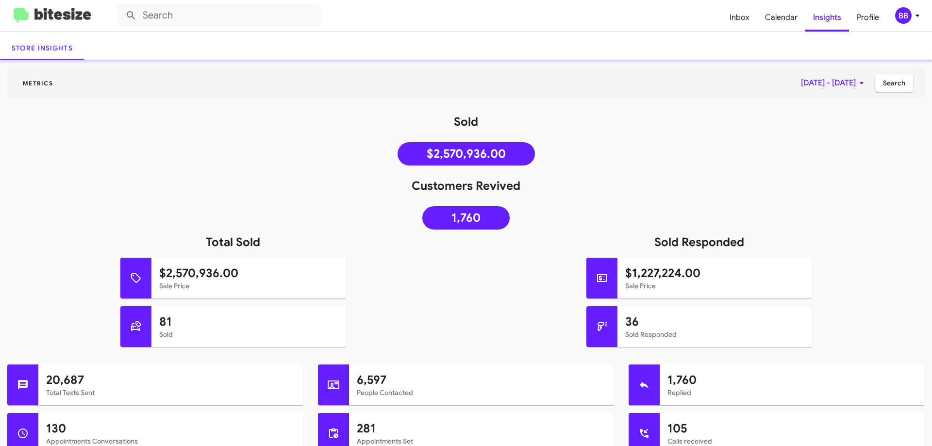
scroll to position [0, 0]
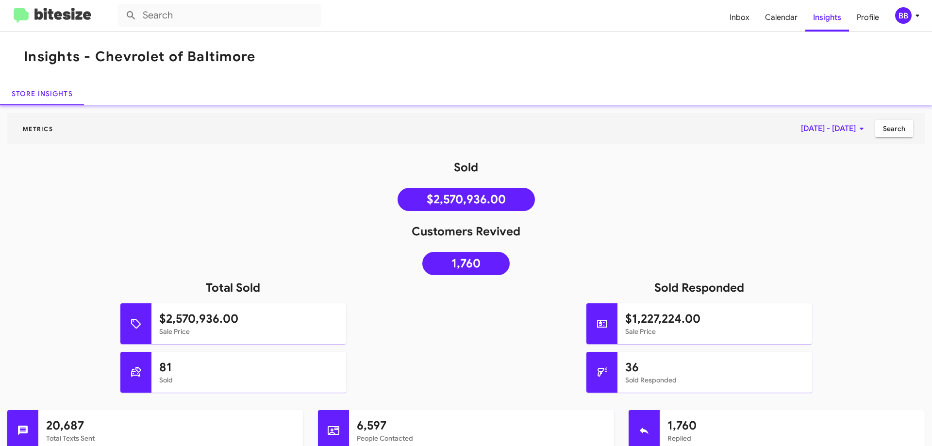
click at [43, 16] on img at bounding box center [53, 16] width 78 height 16
